Goal: Information Seeking & Learning: Learn about a topic

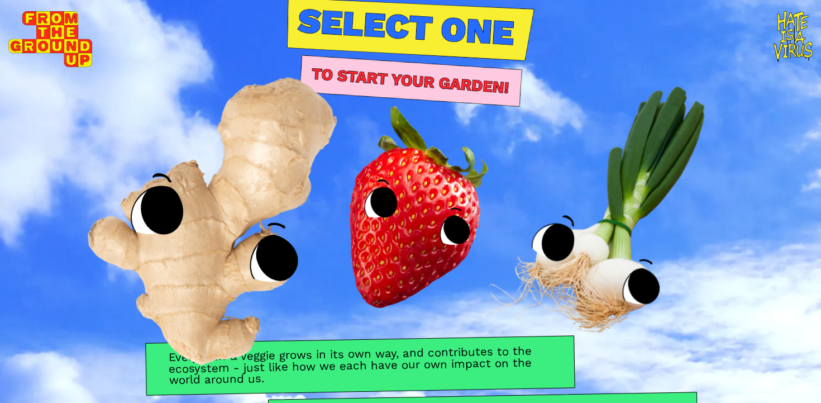
click at [223, 250] on img at bounding box center [225, 200] width 409 height 424
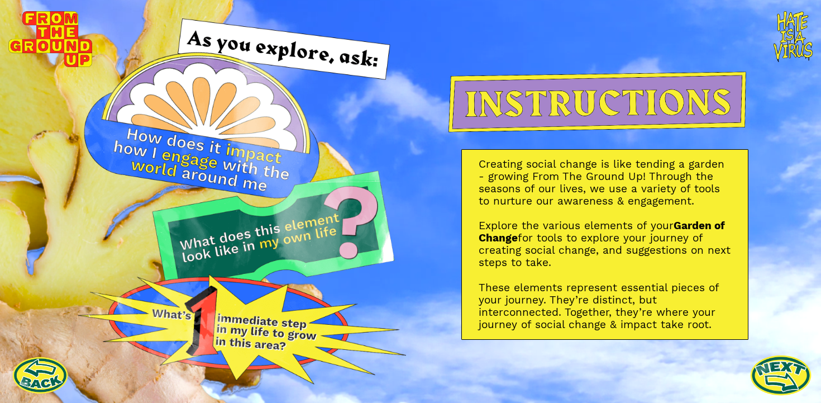
click at [774, 371] on link at bounding box center [780, 374] width 61 height 61
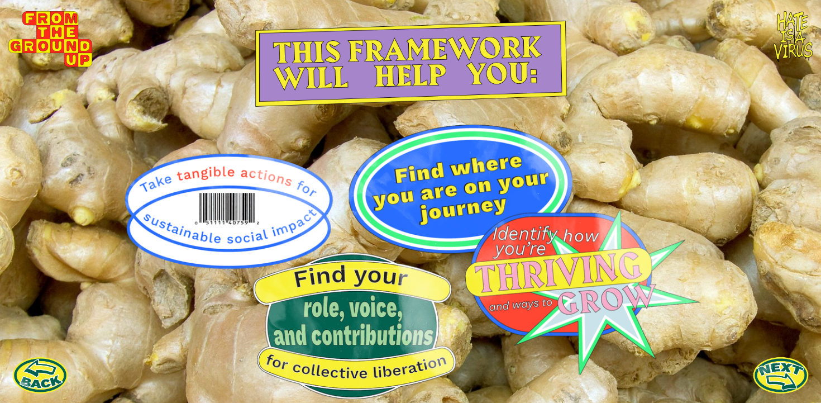
click at [268, 226] on img at bounding box center [411, 262] width 580 height 274
click at [814, 380] on section at bounding box center [410, 201] width 821 height 403
click at [775, 383] on link at bounding box center [780, 374] width 61 height 61
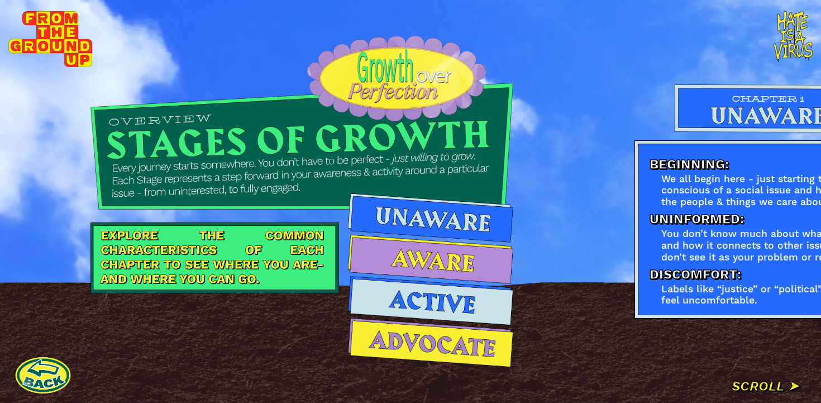
click at [429, 341] on img at bounding box center [430, 342] width 165 height 49
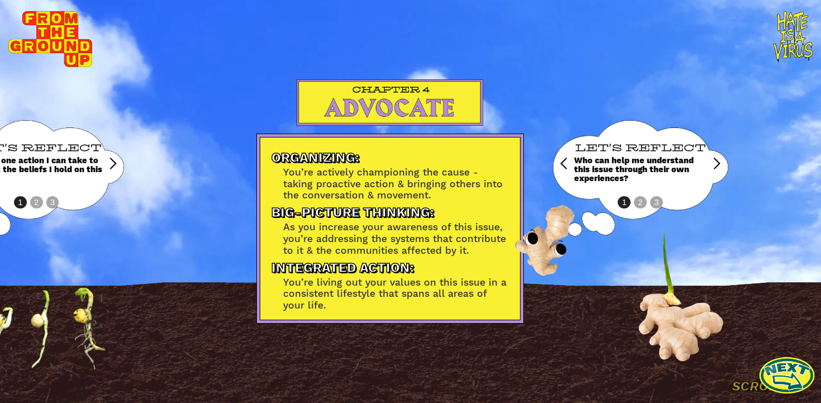
scroll to position [0, 2199]
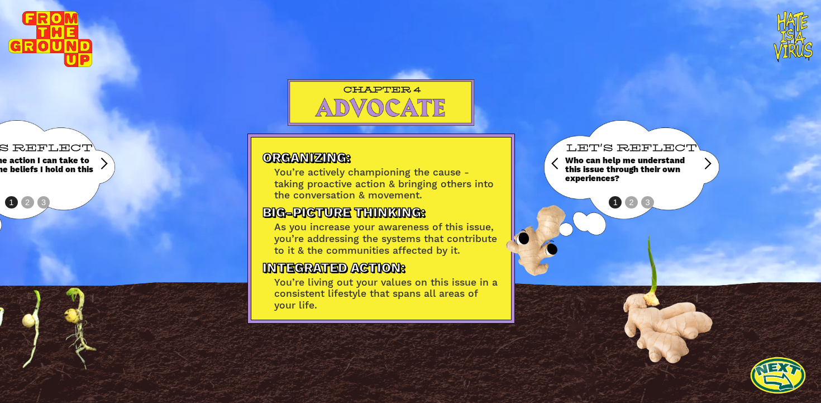
click at [707, 162] on div "next slide" at bounding box center [707, 163] width 13 height 13
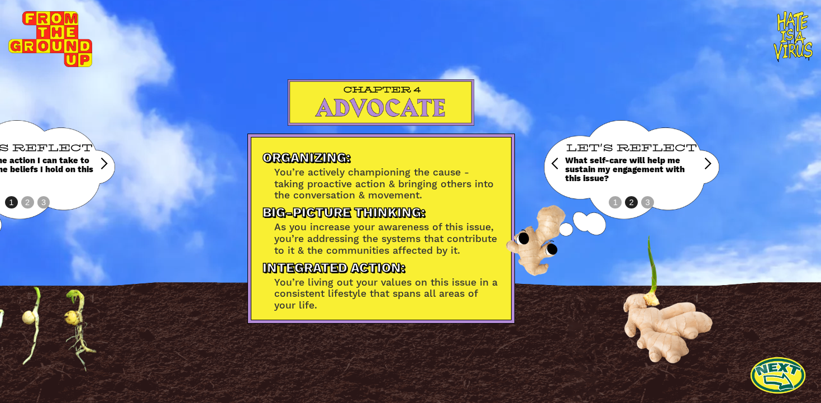
click at [707, 162] on div "next slide" at bounding box center [707, 163] width 13 height 13
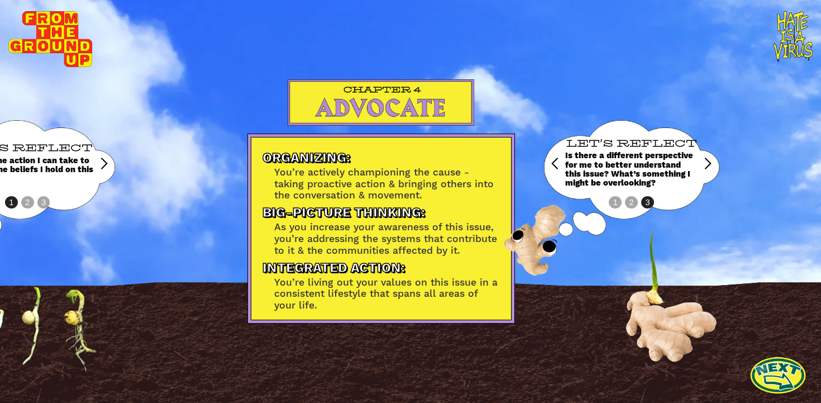
click at [707, 162] on div "next slide" at bounding box center [707, 163] width 13 height 13
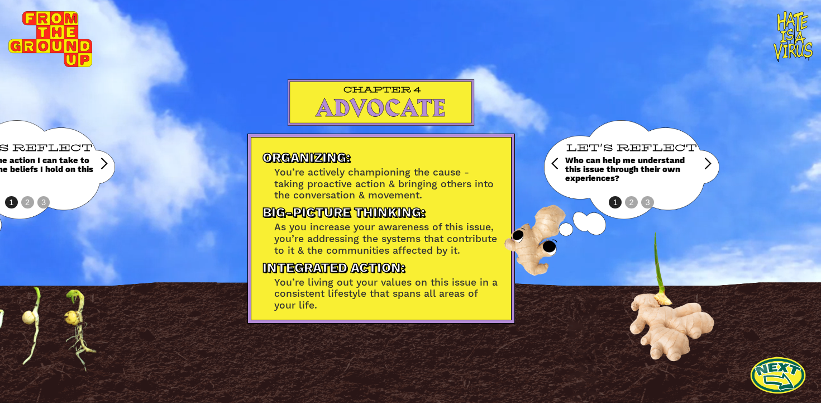
click at [707, 162] on div "next slide" at bounding box center [707, 163] width 13 height 13
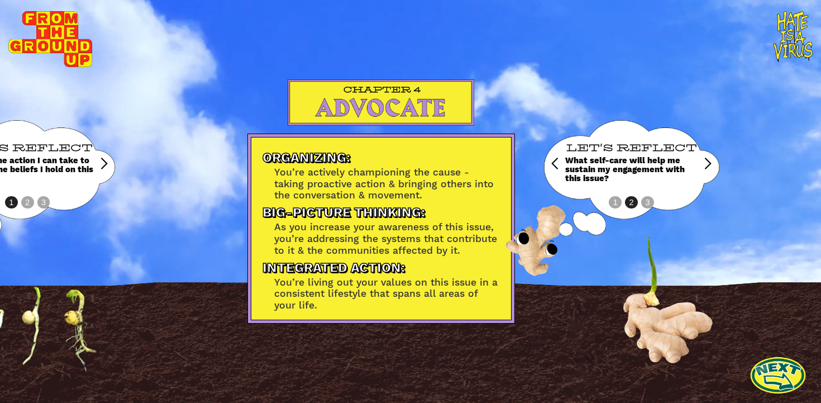
click at [707, 162] on div "next slide" at bounding box center [707, 163] width 13 height 13
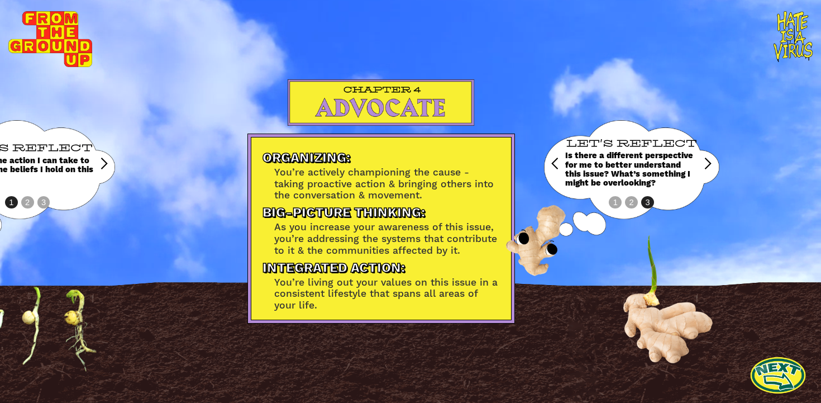
click at [707, 162] on div "next slide" at bounding box center [707, 163] width 13 height 13
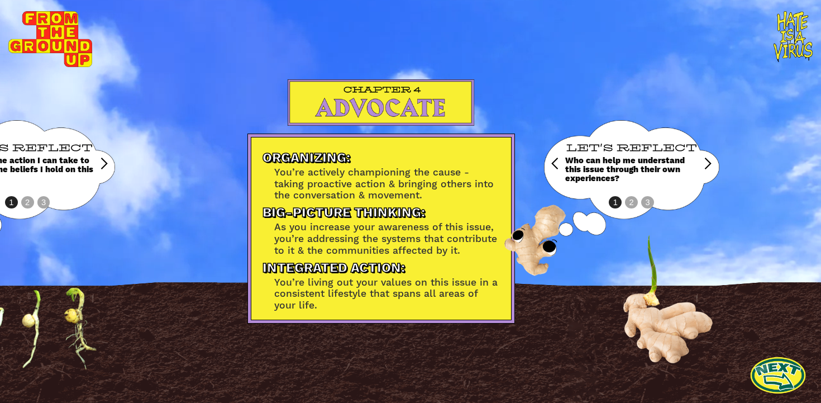
click at [707, 162] on div "next slide" at bounding box center [707, 163] width 13 height 13
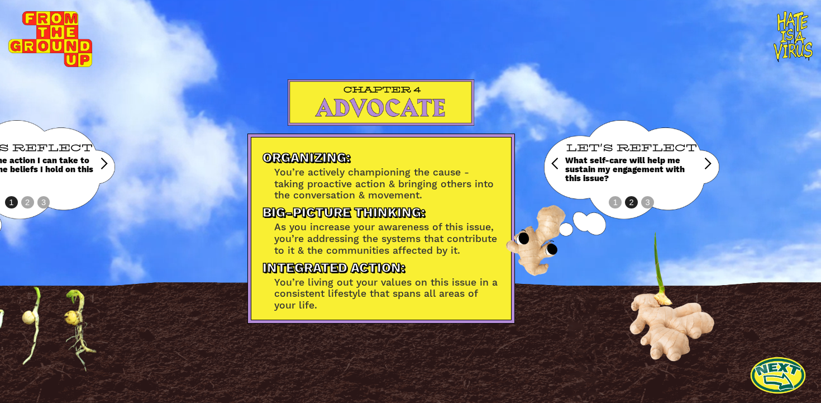
click at [707, 162] on div "next slide" at bounding box center [707, 163] width 13 height 13
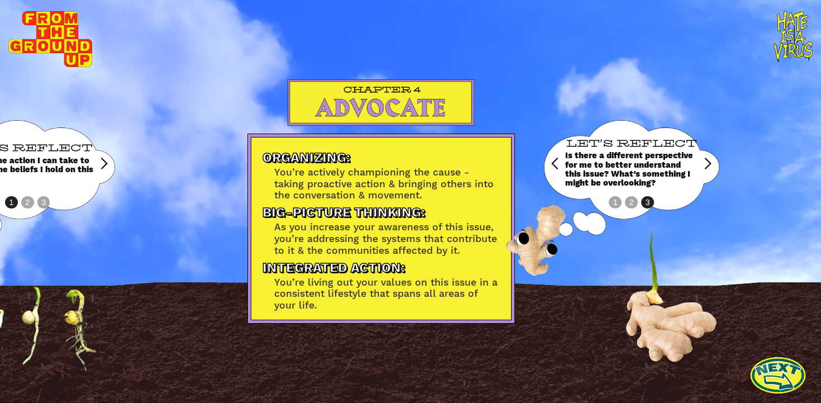
click at [792, 37] on div "ORGANIZING: You’re actively championing the cause - taking proactive action & b…" at bounding box center [519, 201] width 604 height 403
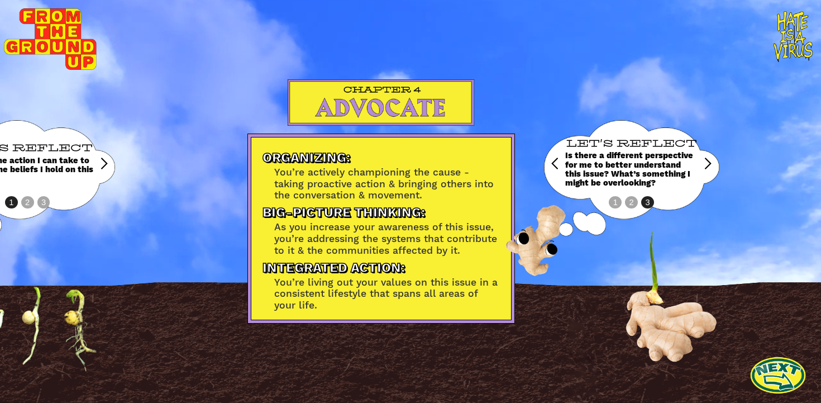
click at [53, 39] on img at bounding box center [50, 38] width 92 height 61
